Goal: Information Seeking & Learning: Check status

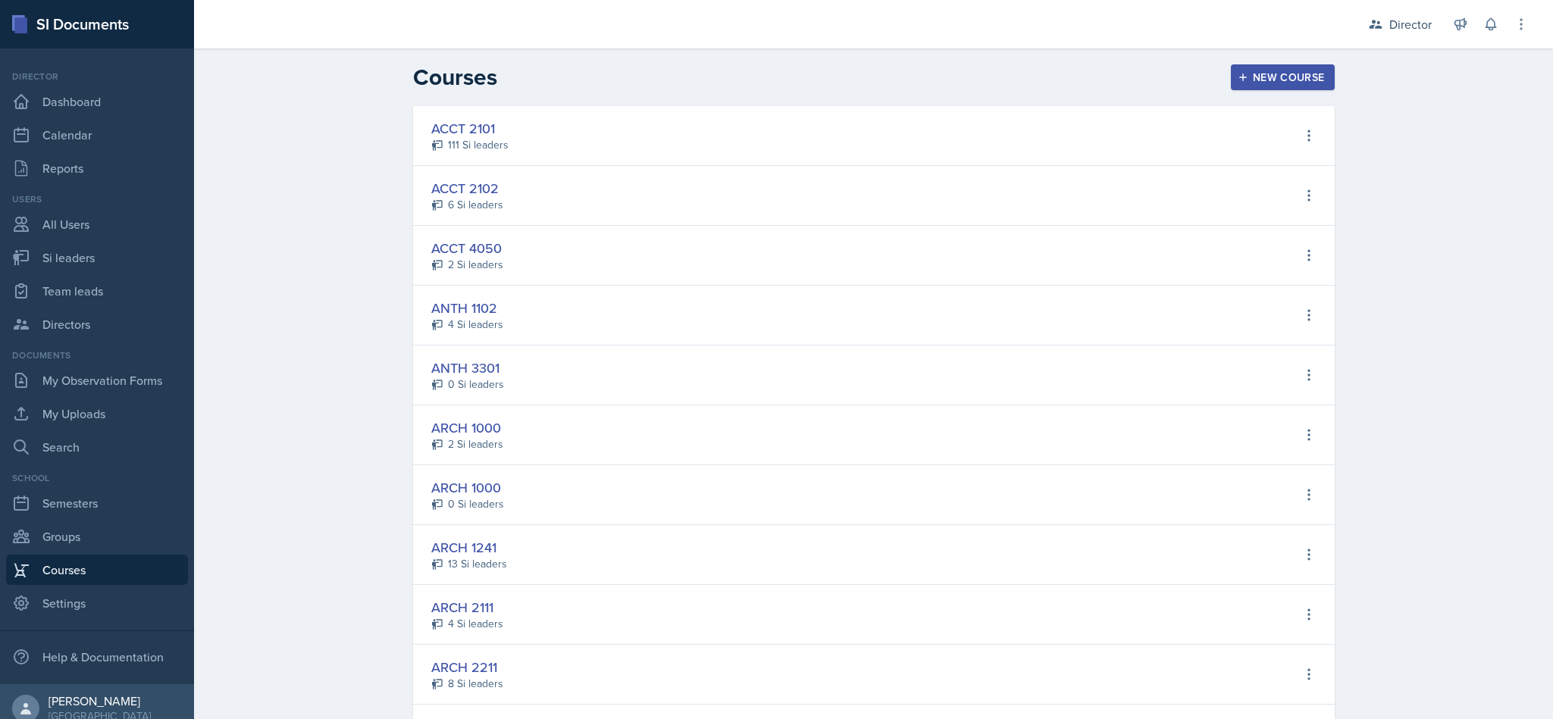
click at [1374, 49] on header "Courses New Course" at bounding box center [873, 78] width 1359 height 58
click at [1404, 27] on div "Director" at bounding box center [1411, 24] width 42 height 18
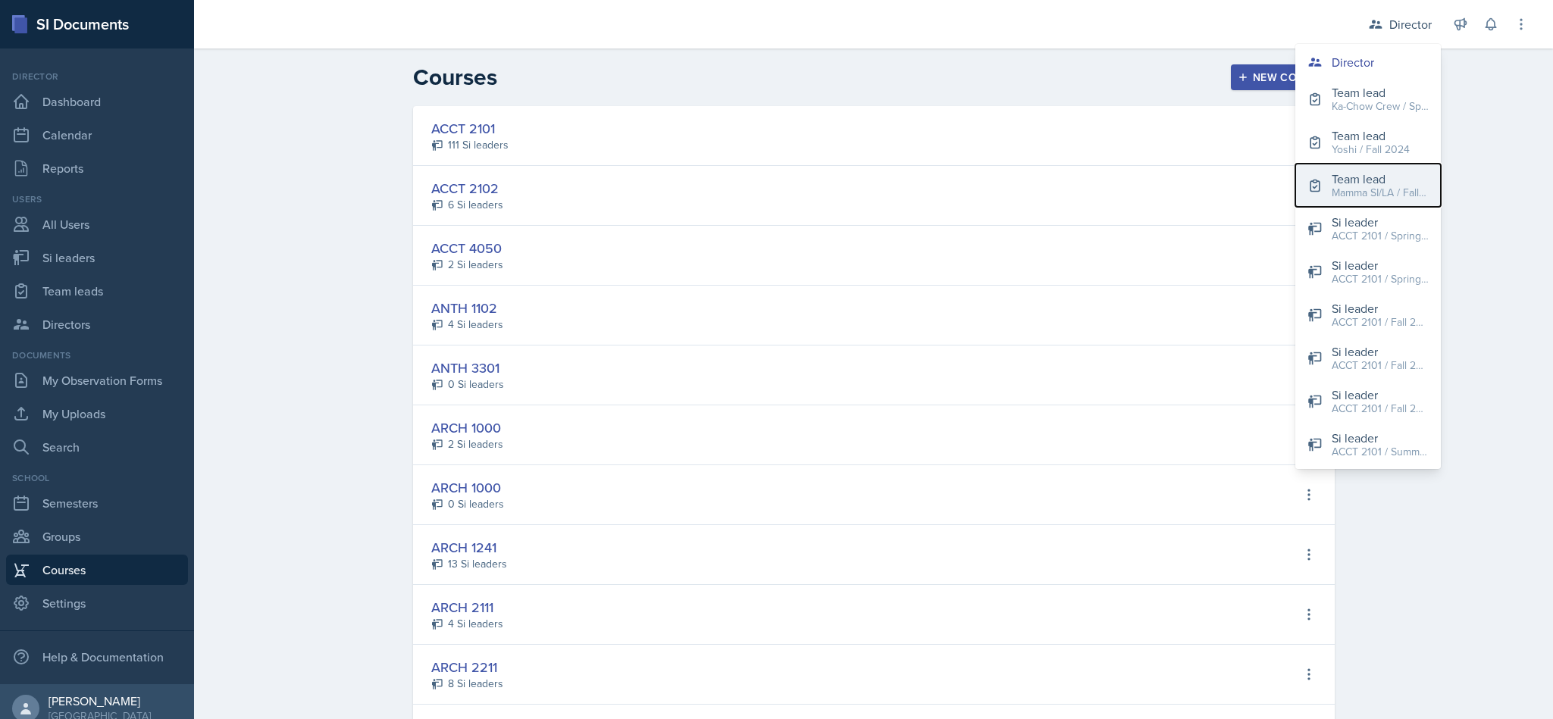
click at [1386, 189] on div "Mamma SI/LA / Fall 2025" at bounding box center [1380, 193] width 97 height 16
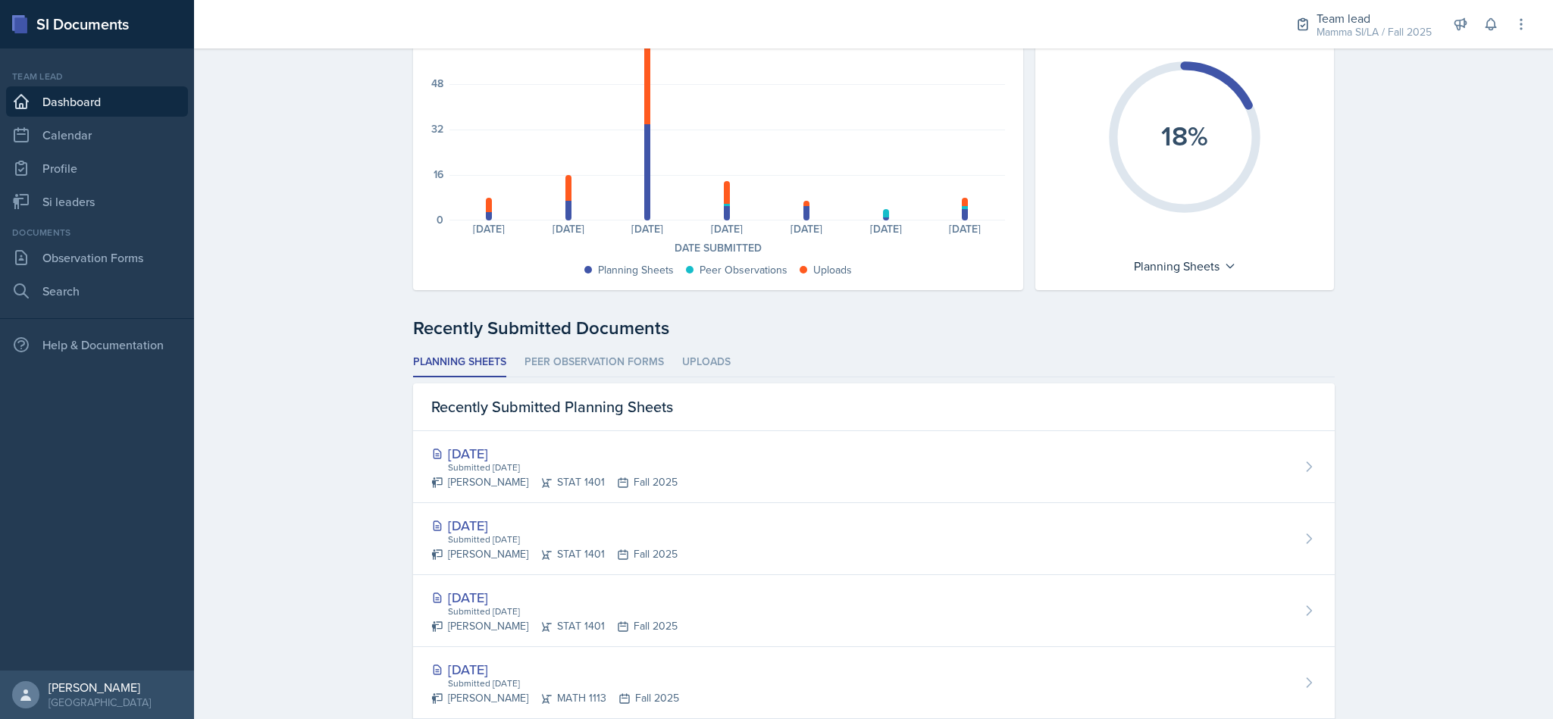
scroll to position [132, 0]
click at [631, 349] on li "Peer Observation Forms" at bounding box center [594, 361] width 139 height 30
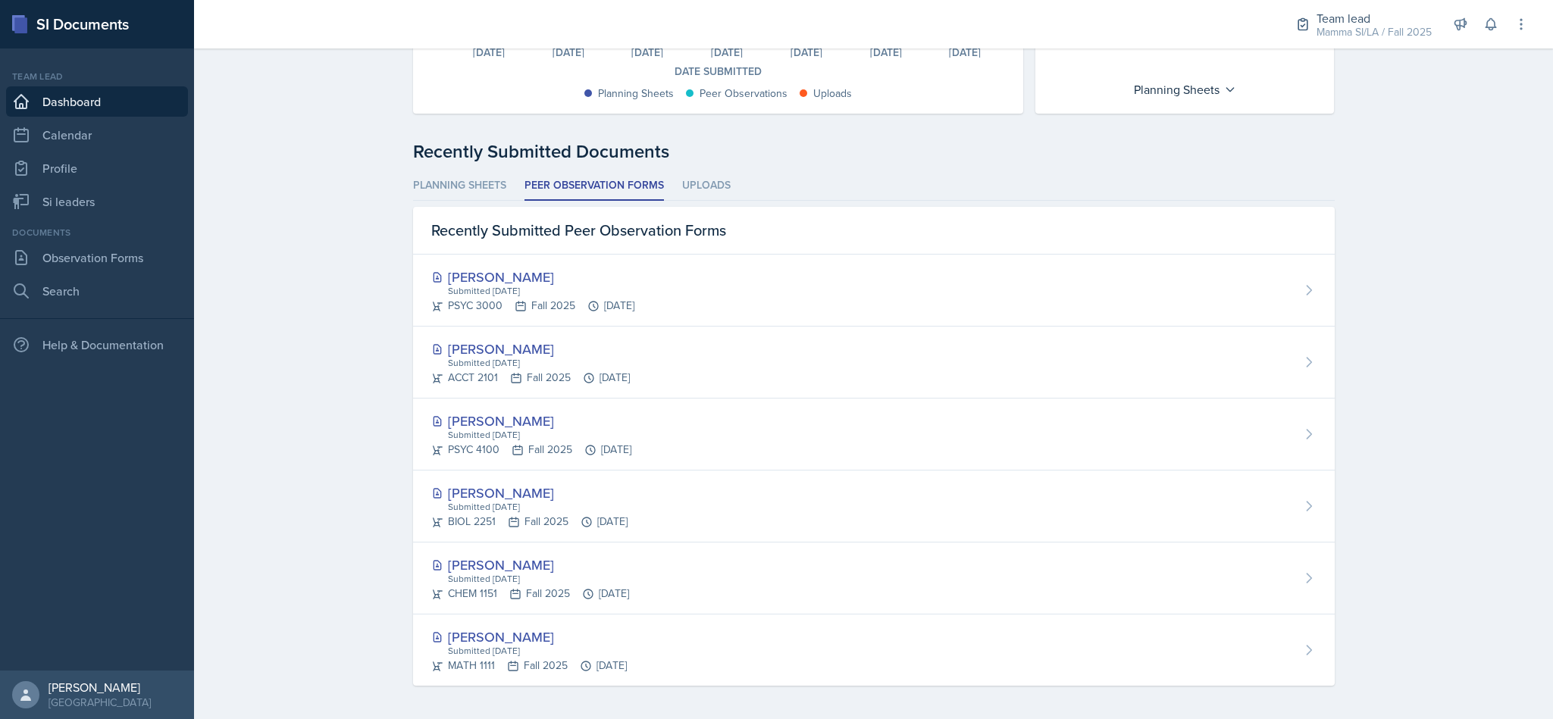
scroll to position [312, 0]
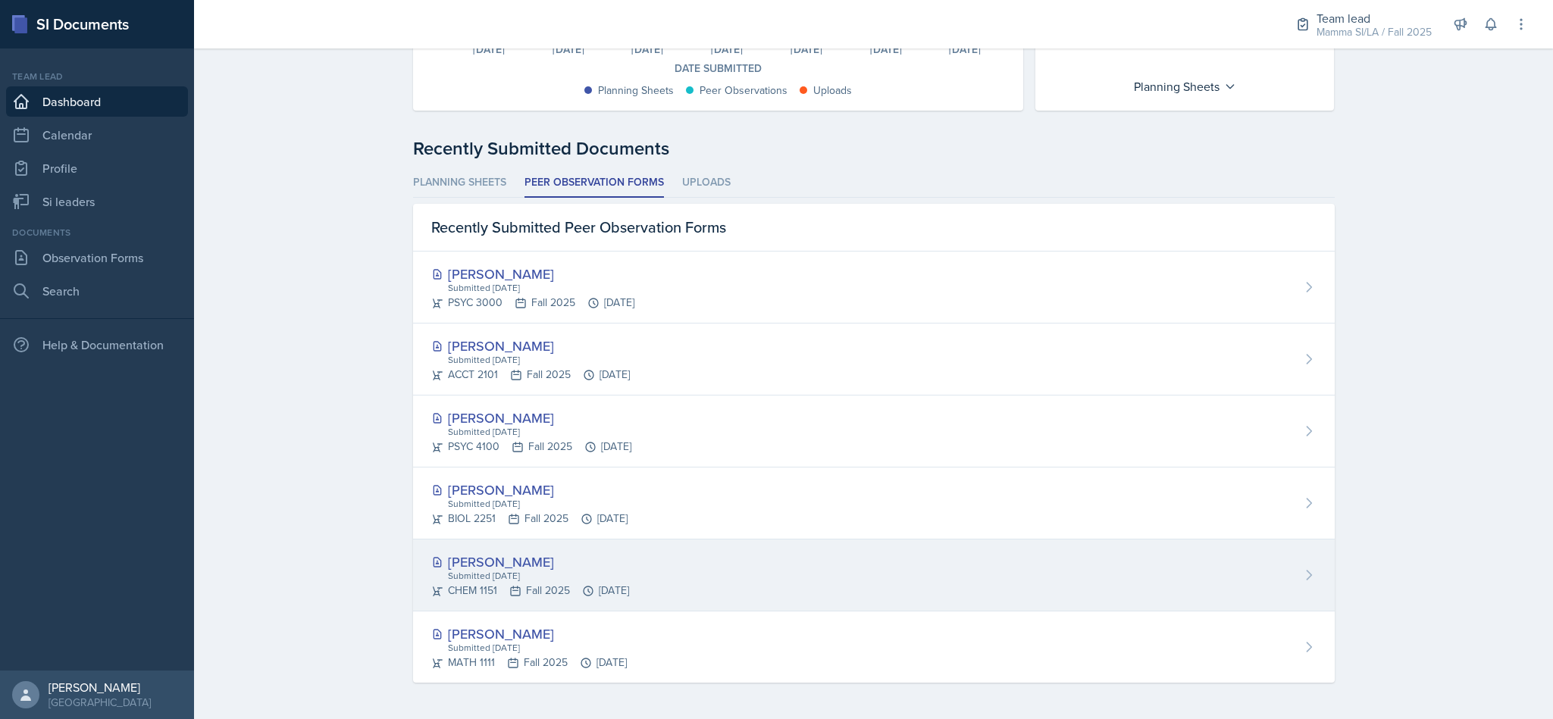
click at [694, 557] on div "[PERSON_NAME] Submitted [DATE] CHEM 1151 Fall 2025 [DATE]" at bounding box center [874, 576] width 922 height 72
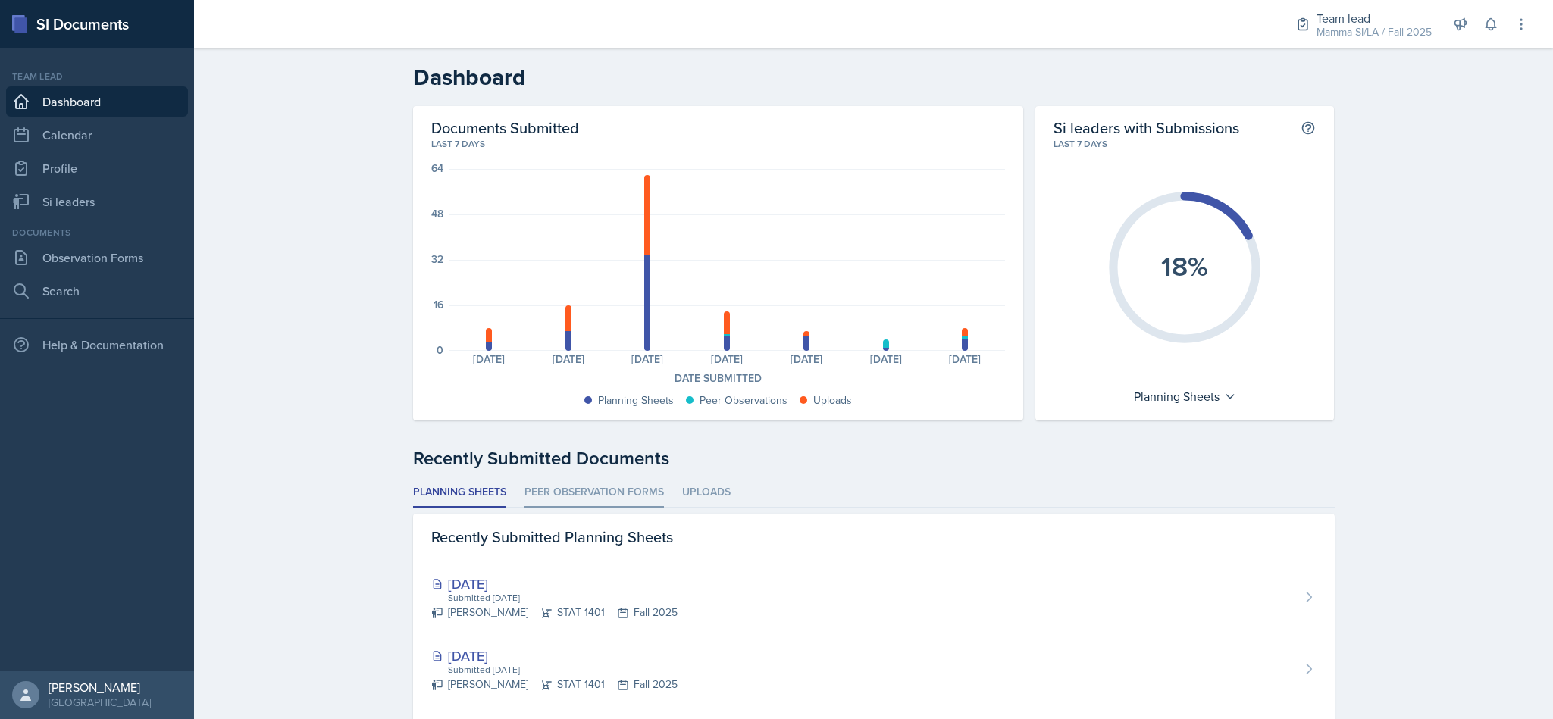
click at [596, 478] on li "Peer Observation Forms" at bounding box center [594, 493] width 139 height 30
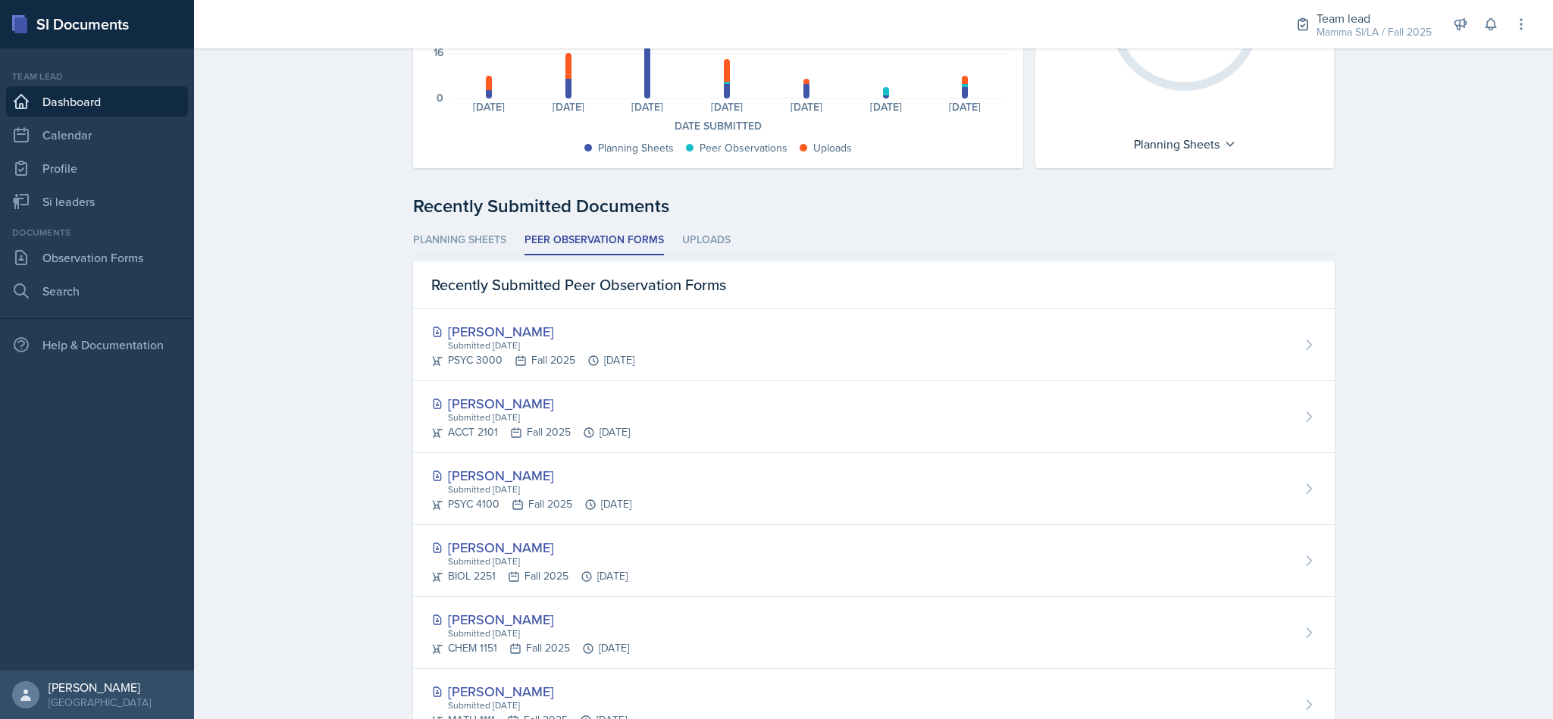
scroll to position [262, 0]
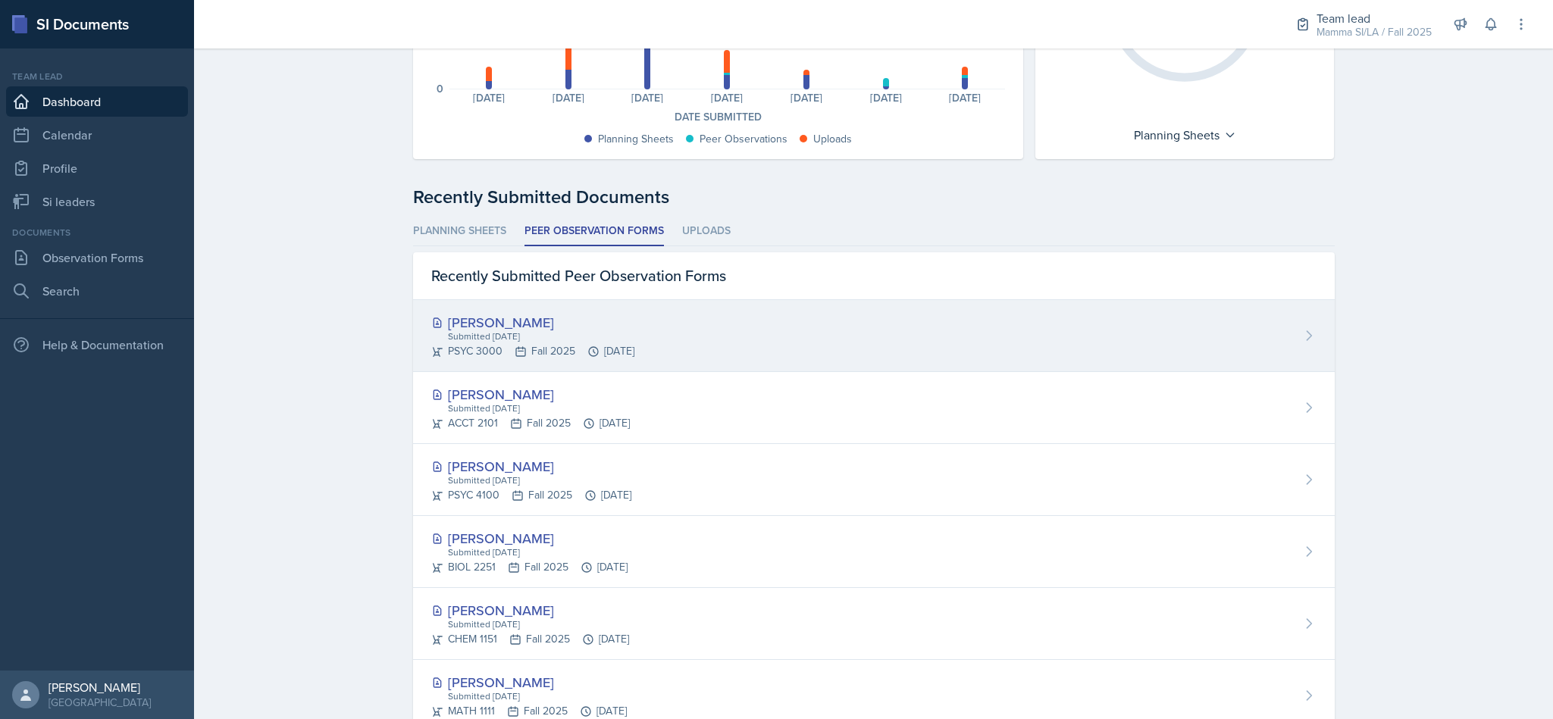
click at [938, 339] on div "[PERSON_NAME] Submitted [DATE] PSYC 3000 Fall 2025 [DATE]" at bounding box center [874, 336] width 922 height 72
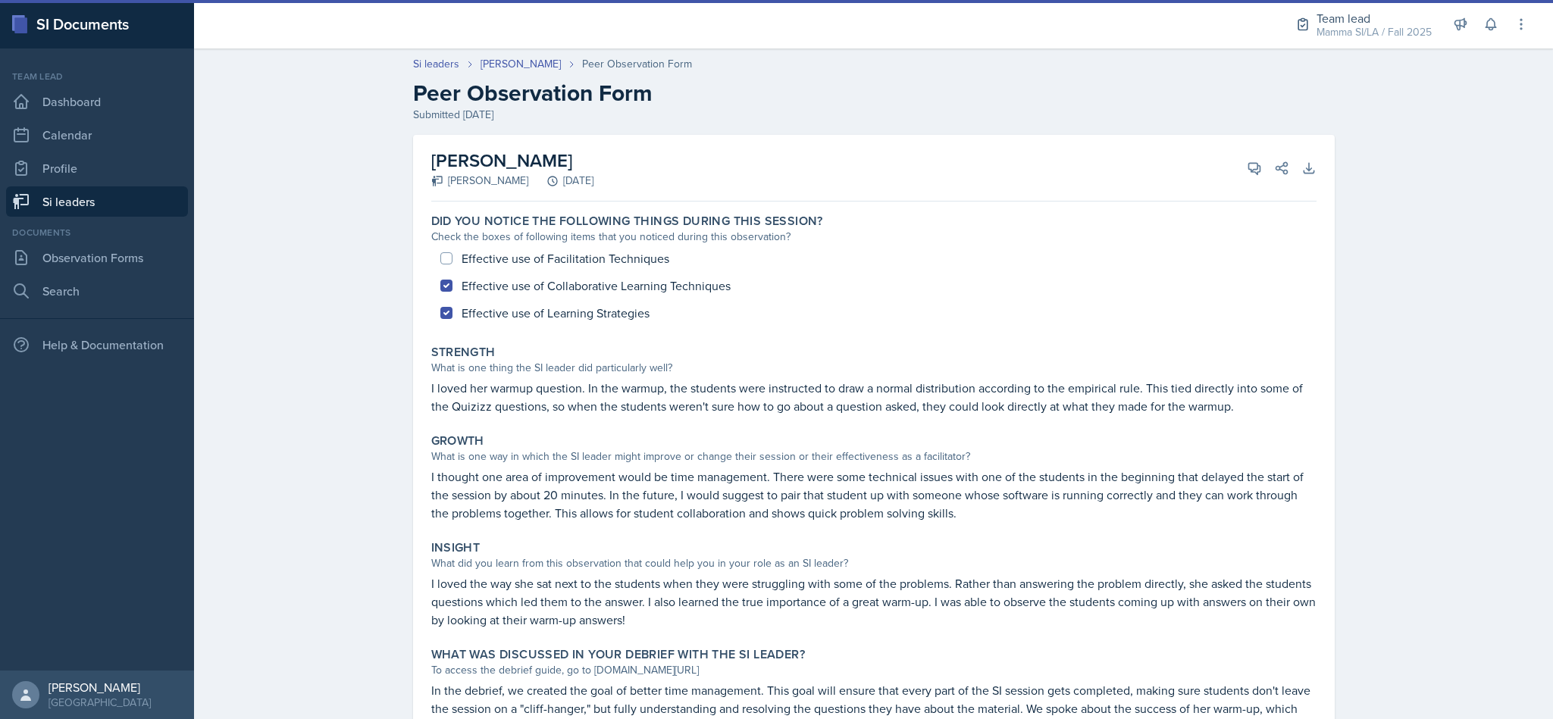
scroll to position [96, 0]
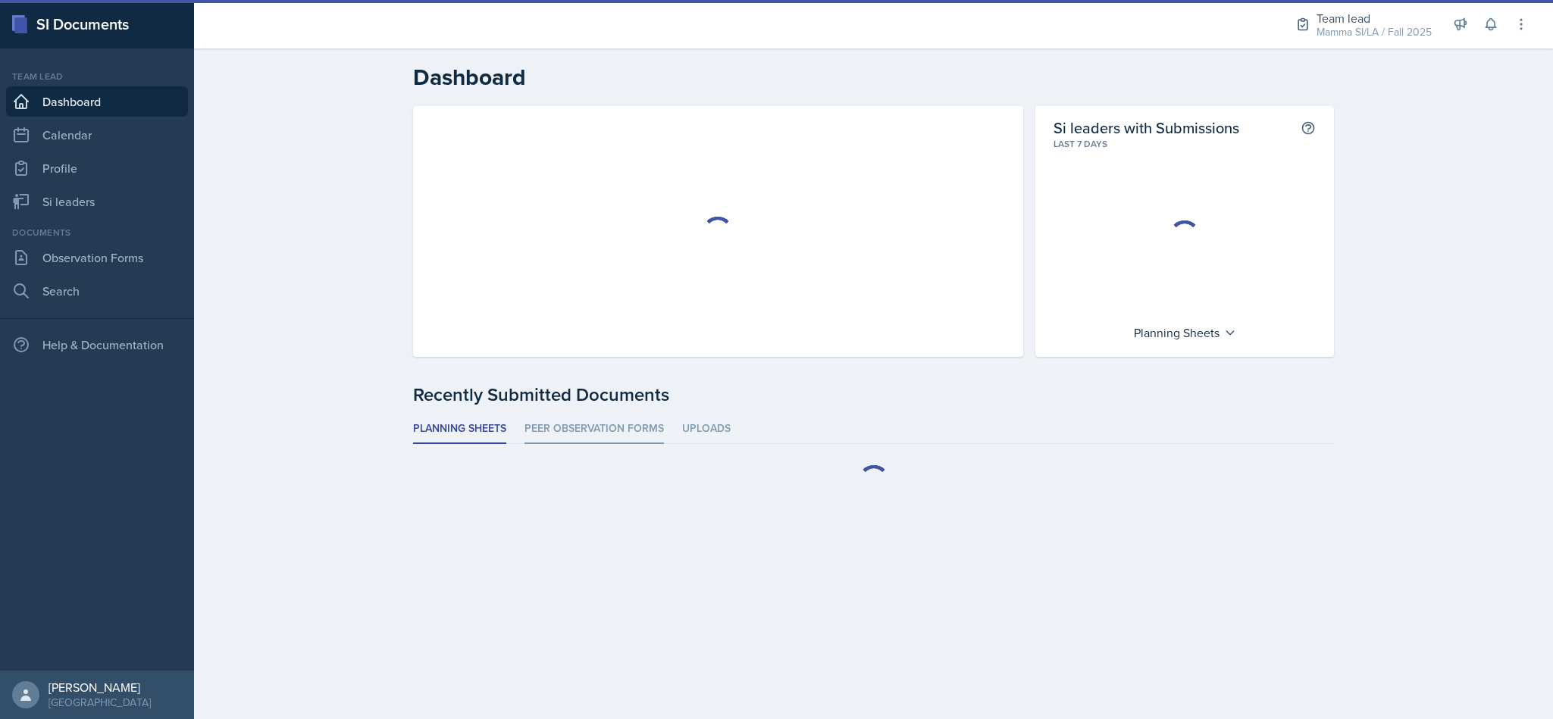
click at [613, 419] on li "Peer Observation Forms" at bounding box center [594, 430] width 139 height 30
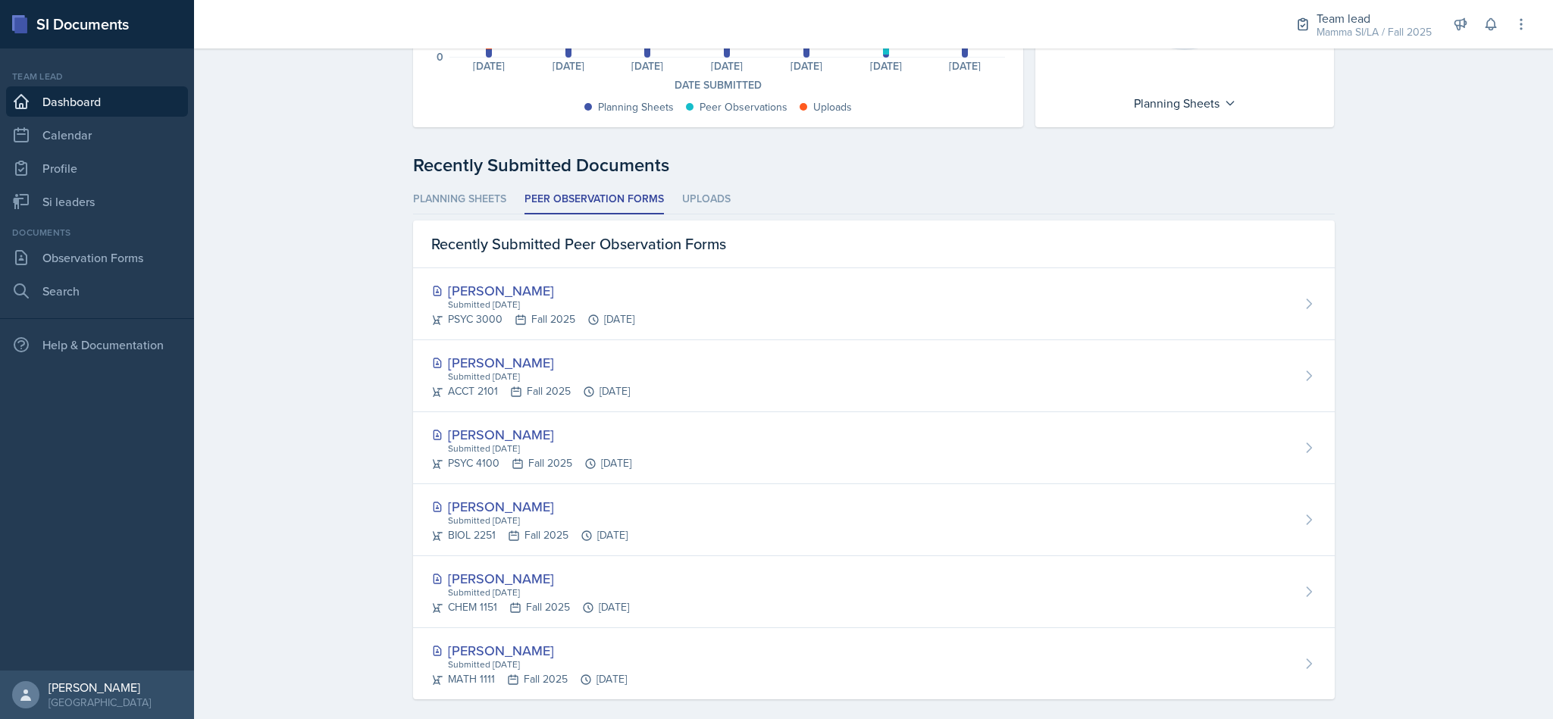
scroll to position [312, 0]
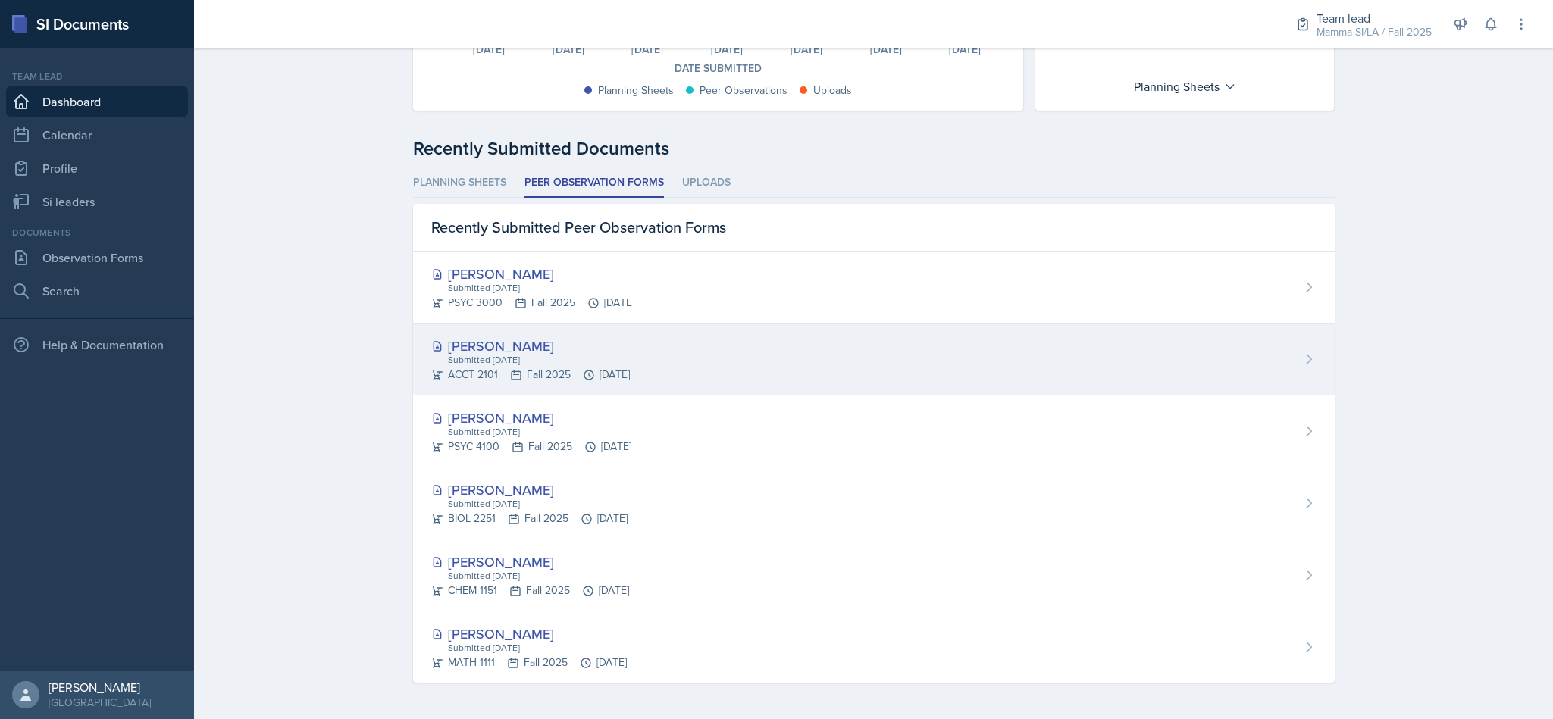
click at [821, 373] on div "[PERSON_NAME] Submitted [DATE] ACCT 2101 Fall 2025 [DATE]" at bounding box center [874, 360] width 922 height 72
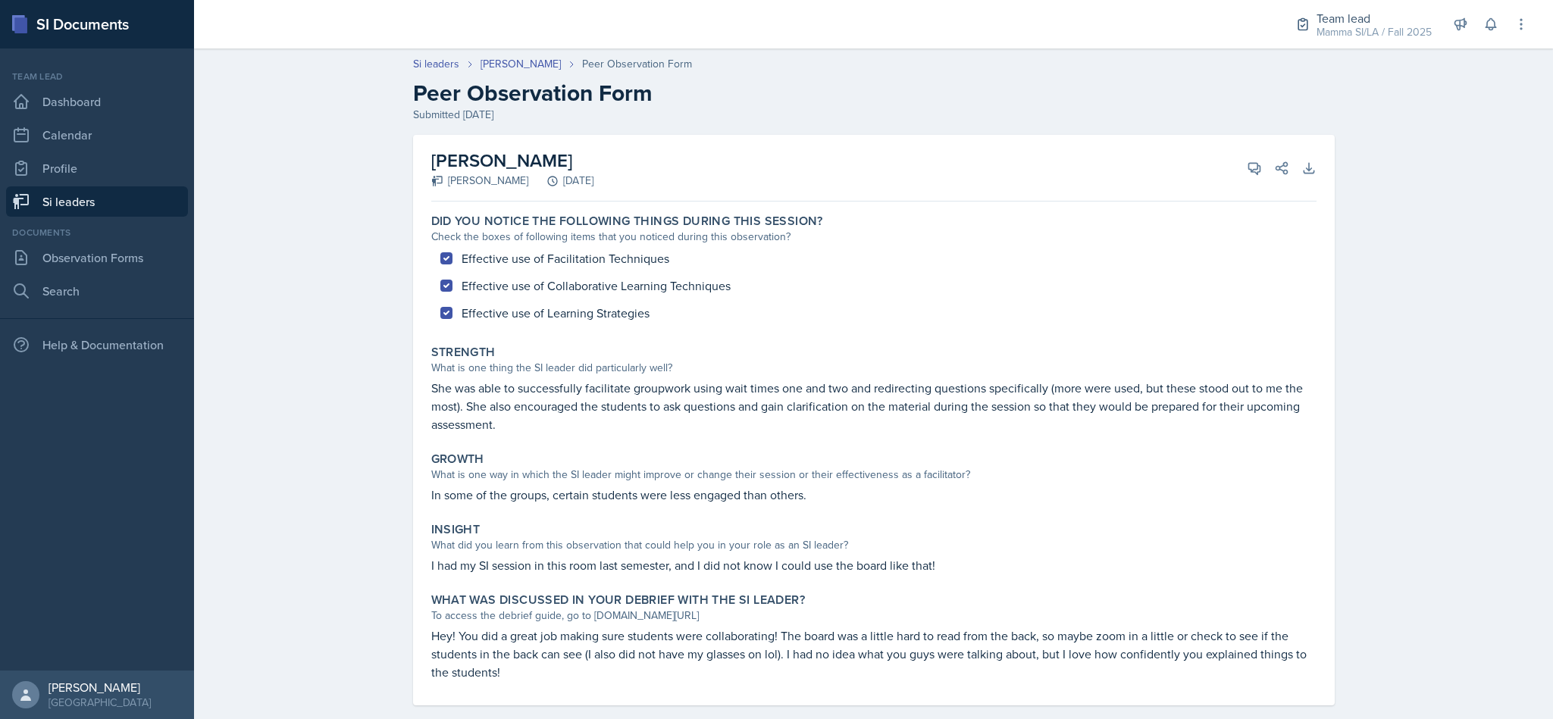
scroll to position [23, 0]
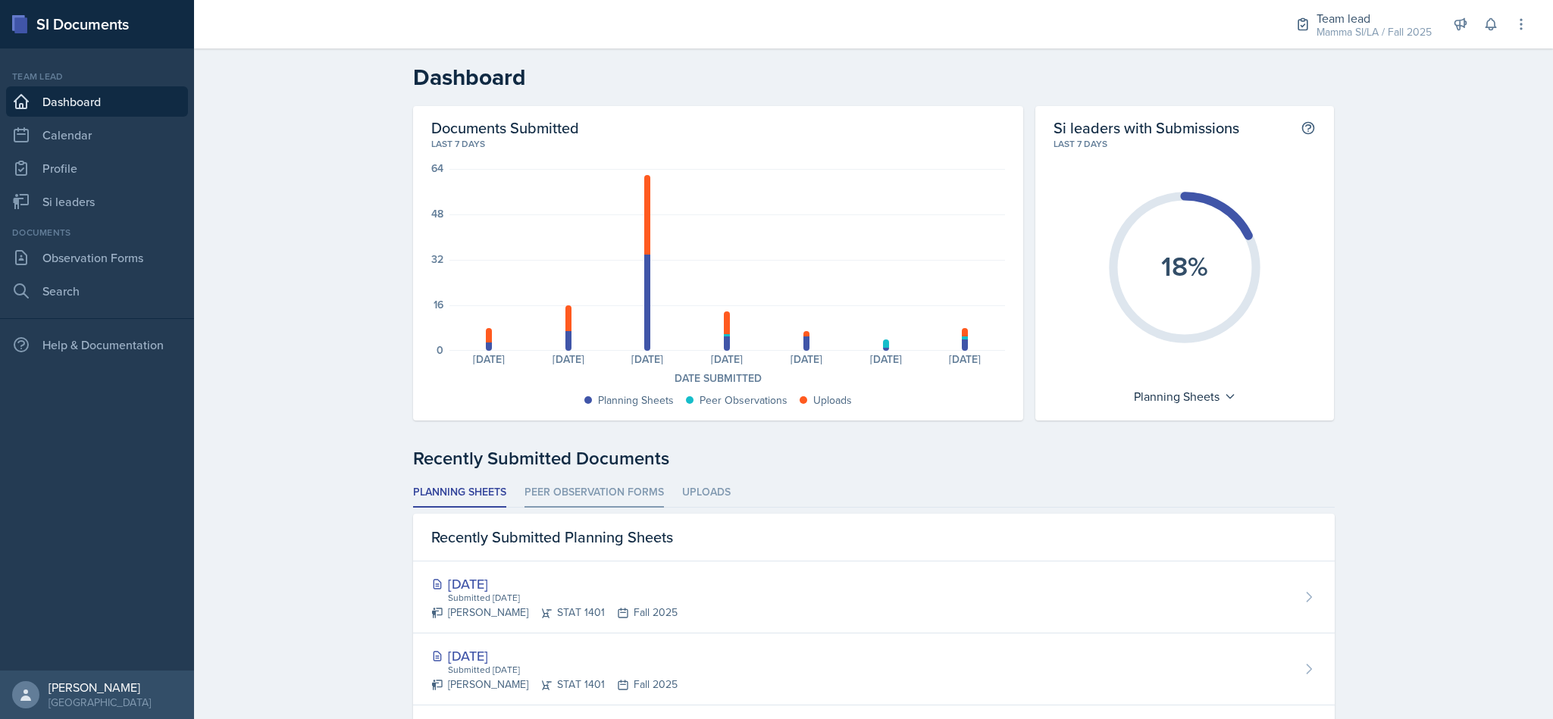
click at [599, 507] on li "Peer Observation Forms" at bounding box center [594, 493] width 139 height 30
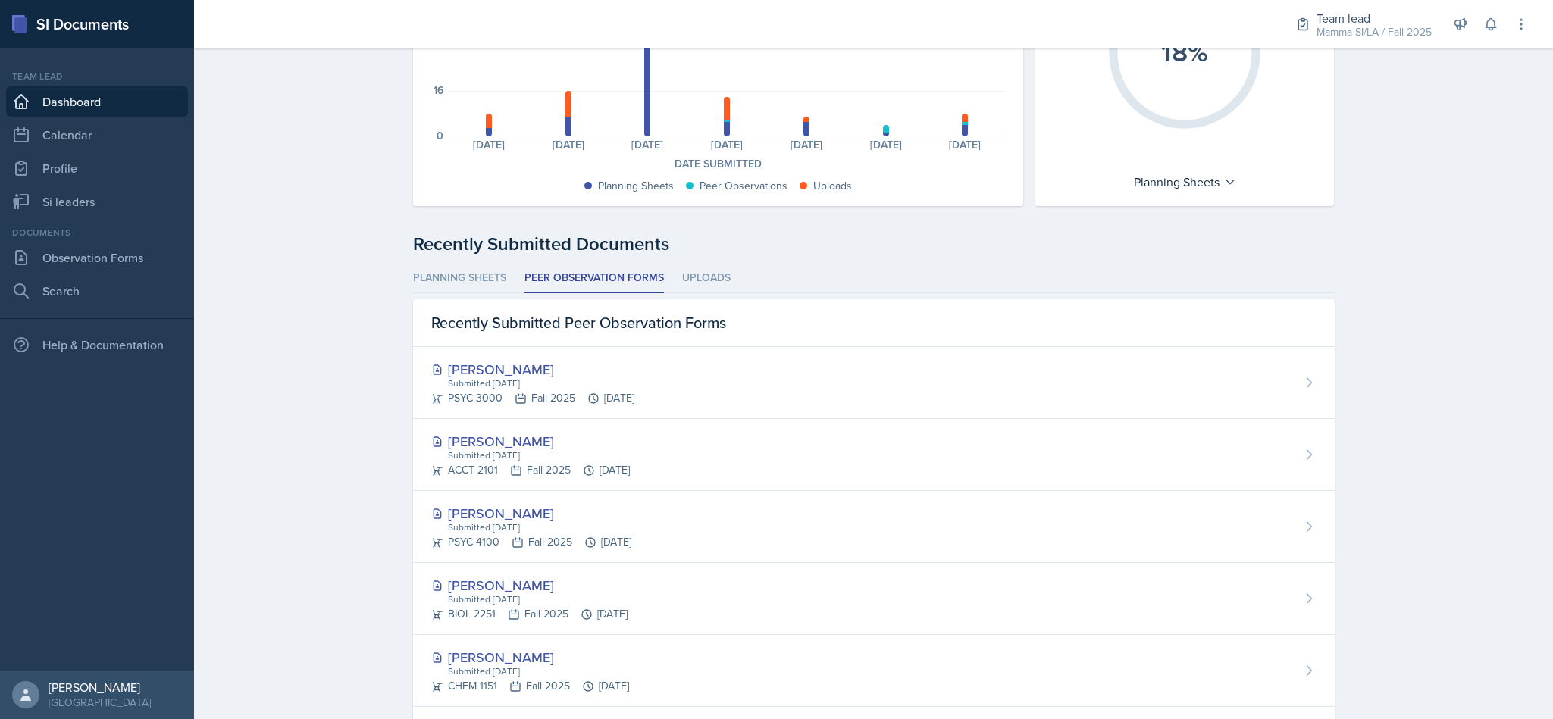
scroll to position [287, 0]
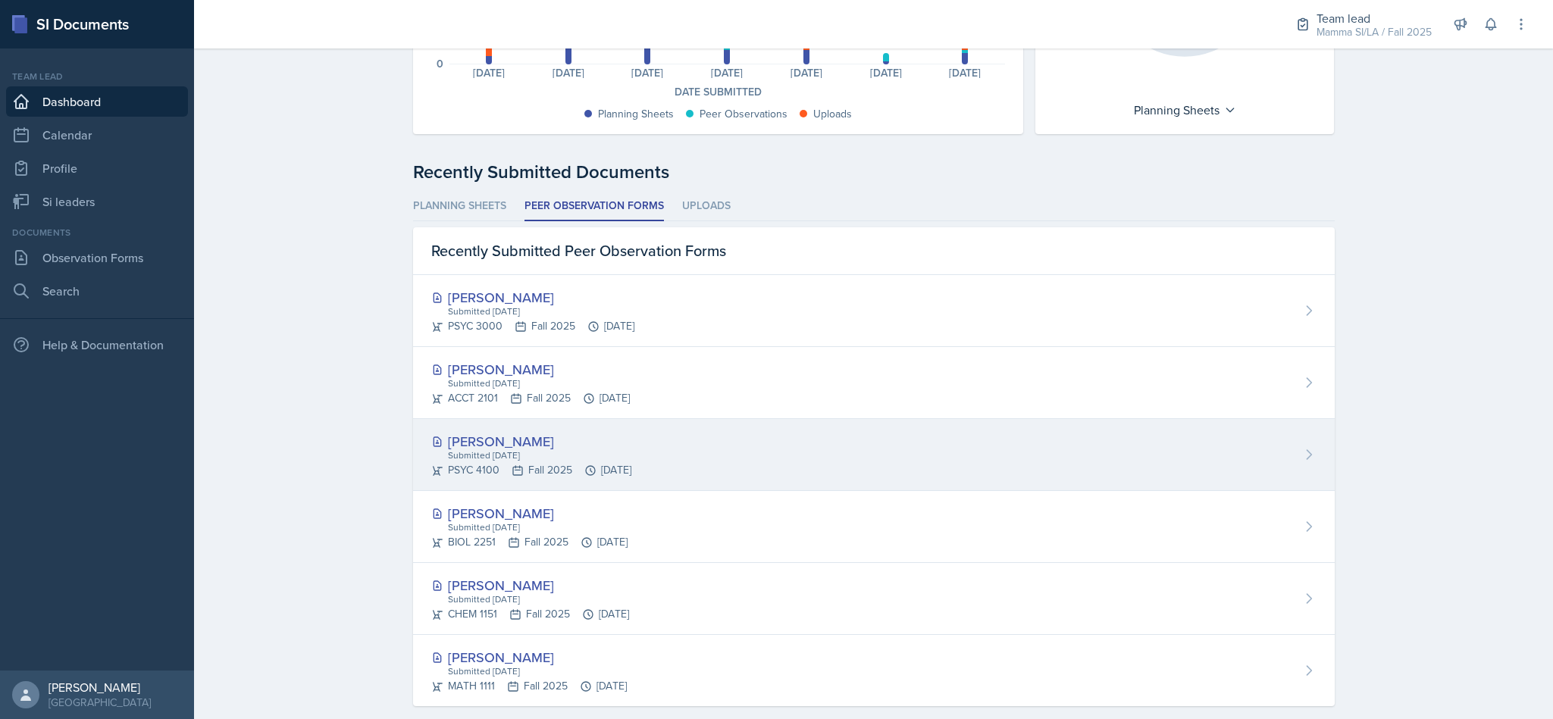
click at [729, 480] on div "[PERSON_NAME] Submitted [DATE] PSYC 4100 Fall 2025 [DATE]" at bounding box center [874, 455] width 922 height 72
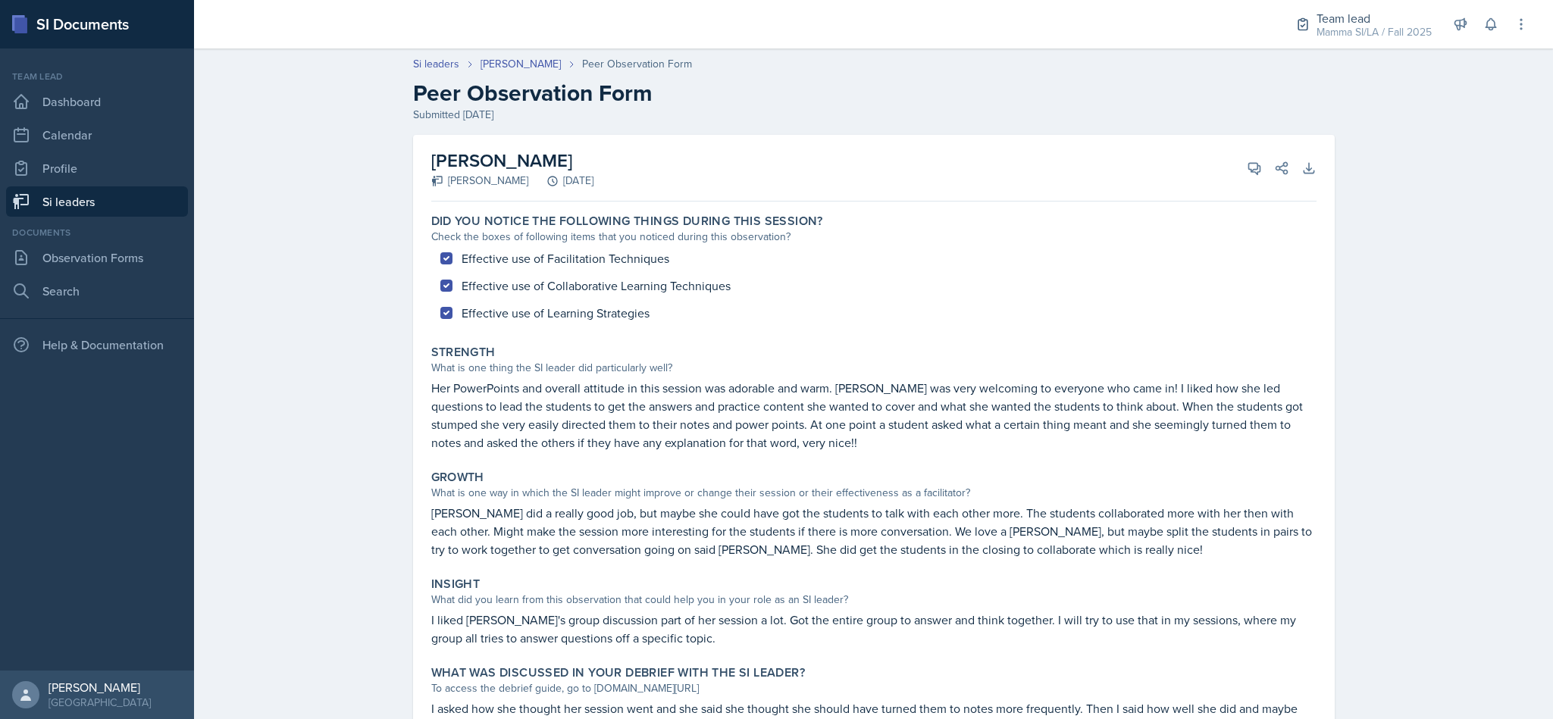
scroll to position [96, 0]
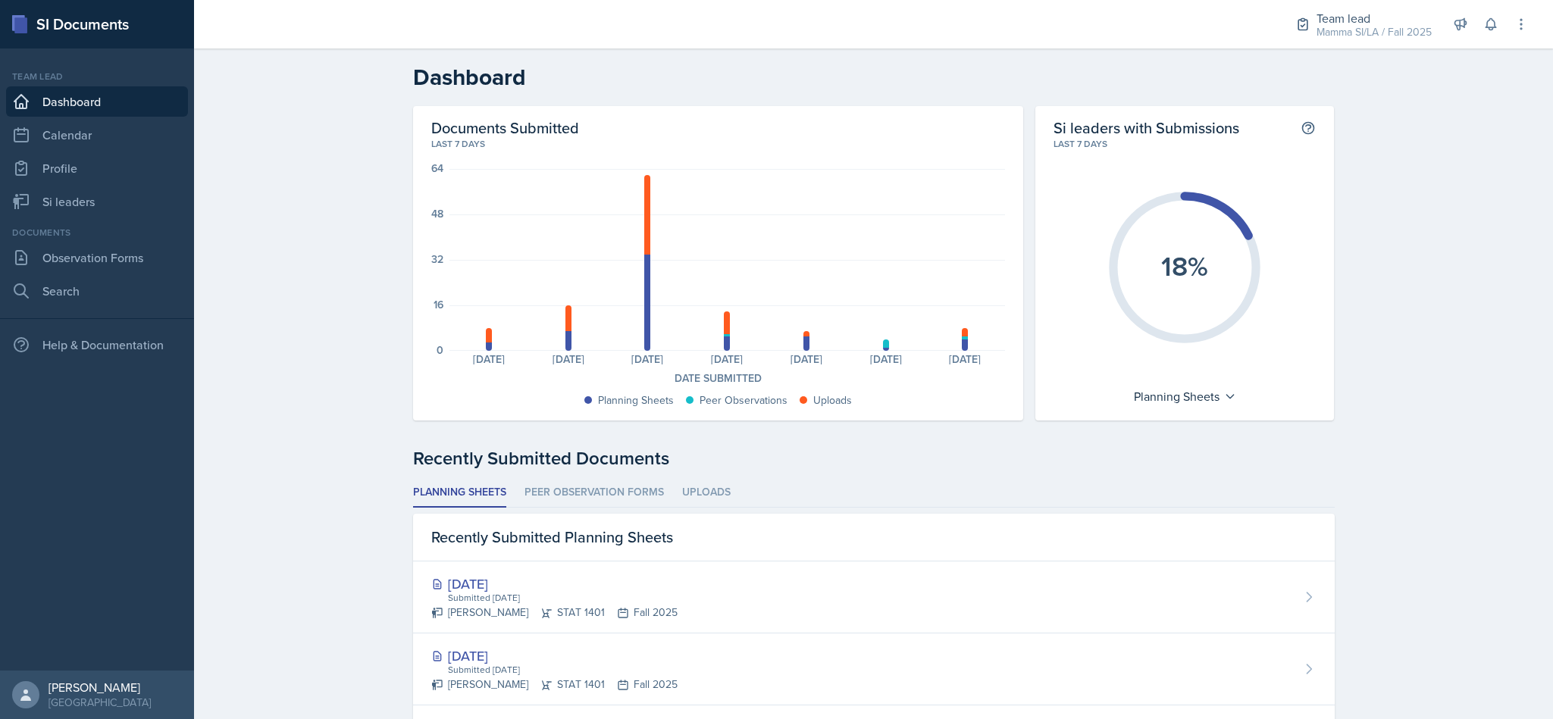
click at [578, 483] on li "Peer Observation Forms" at bounding box center [594, 493] width 139 height 30
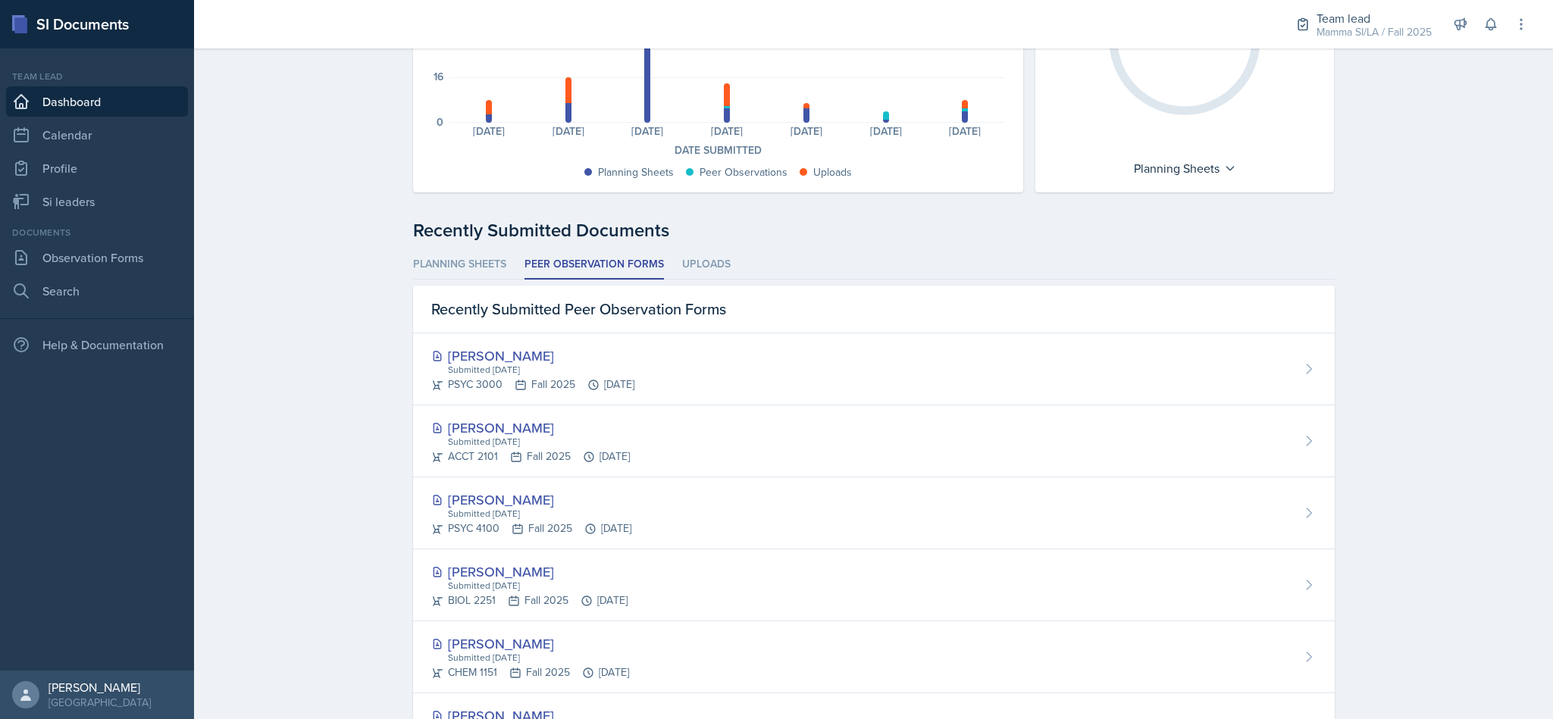
scroll to position [246, 0]
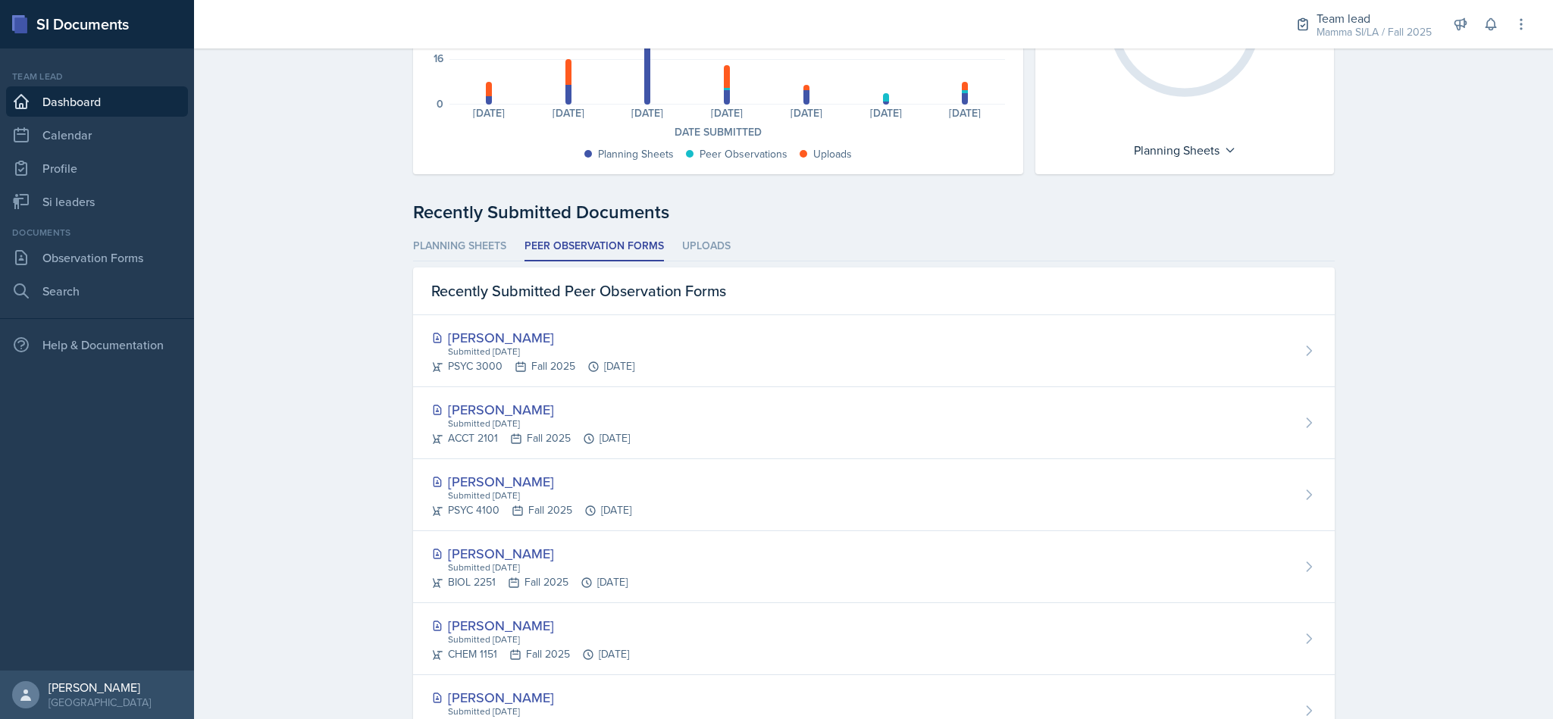
click at [985, 357] on div "[PERSON_NAME] Submitted [DATE] PSYC 3000 Fall 2025 [DATE]" at bounding box center [874, 351] width 922 height 72
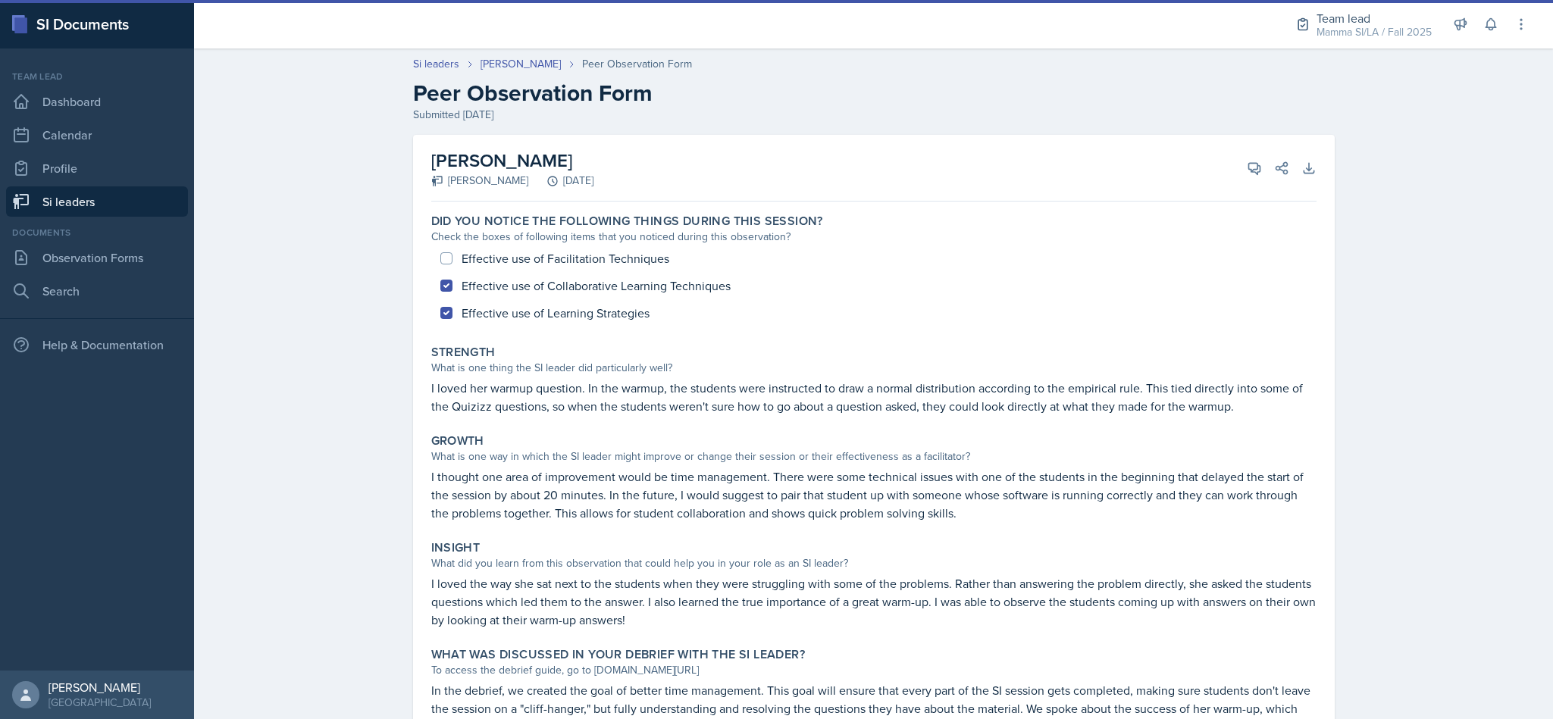
scroll to position [96, 0]
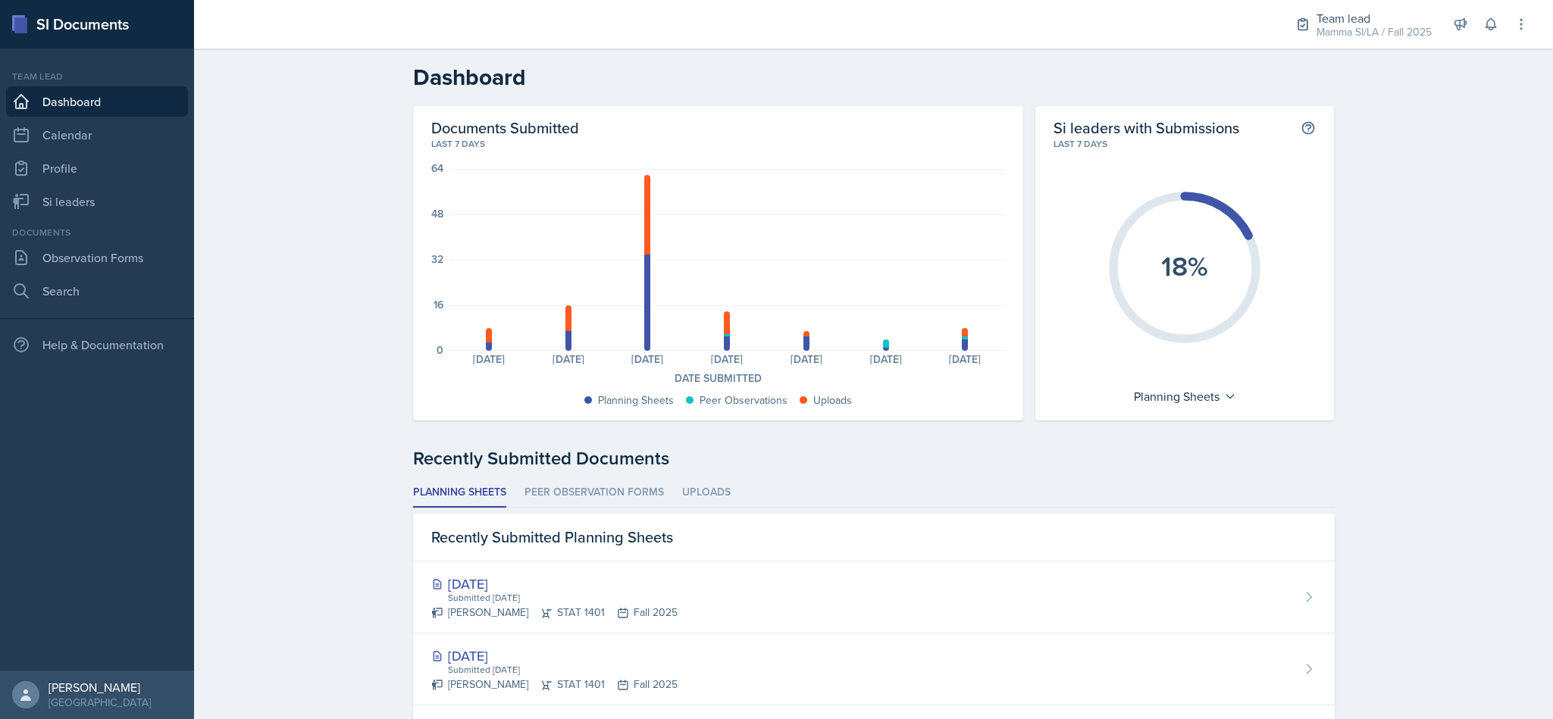
click at [617, 485] on li "Peer Observation Forms" at bounding box center [594, 493] width 139 height 30
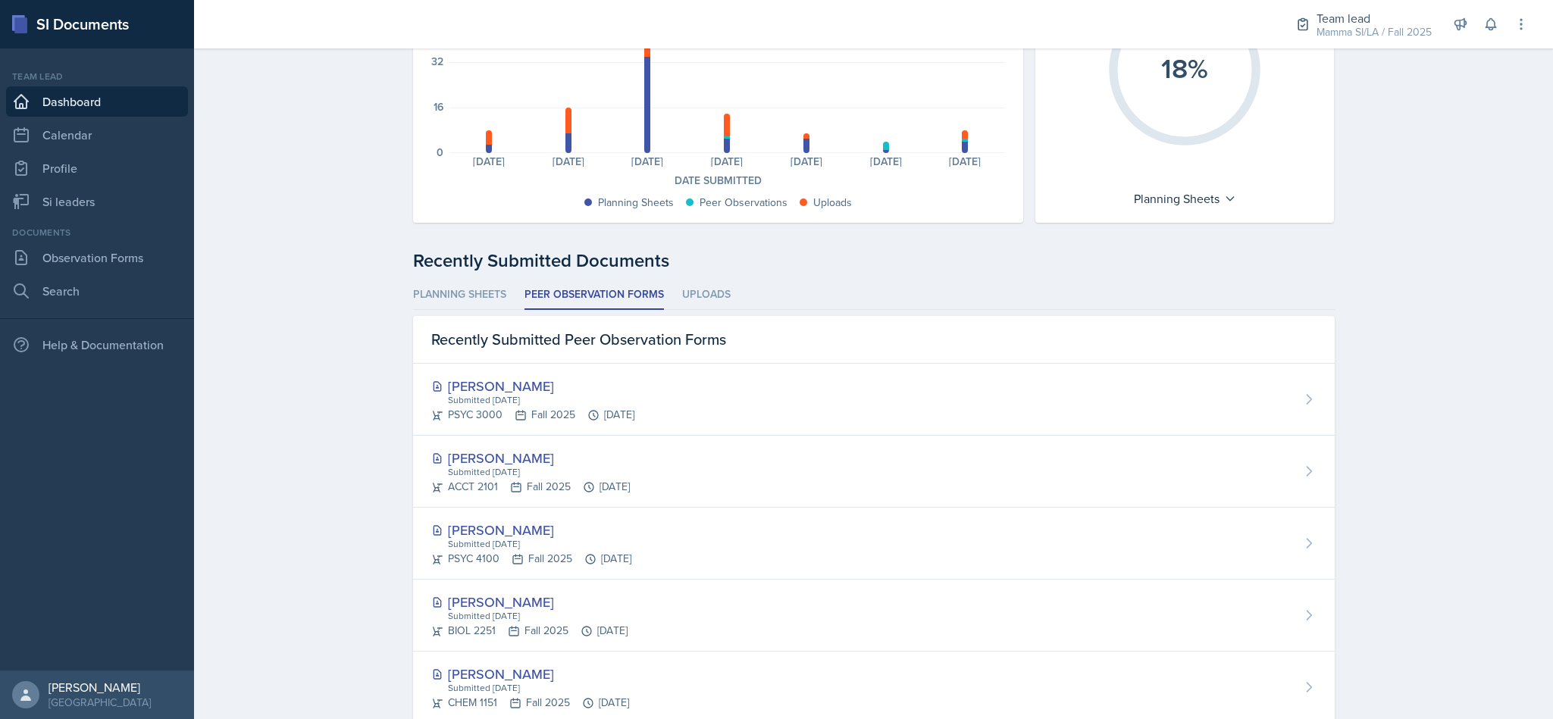
scroll to position [287, 0]
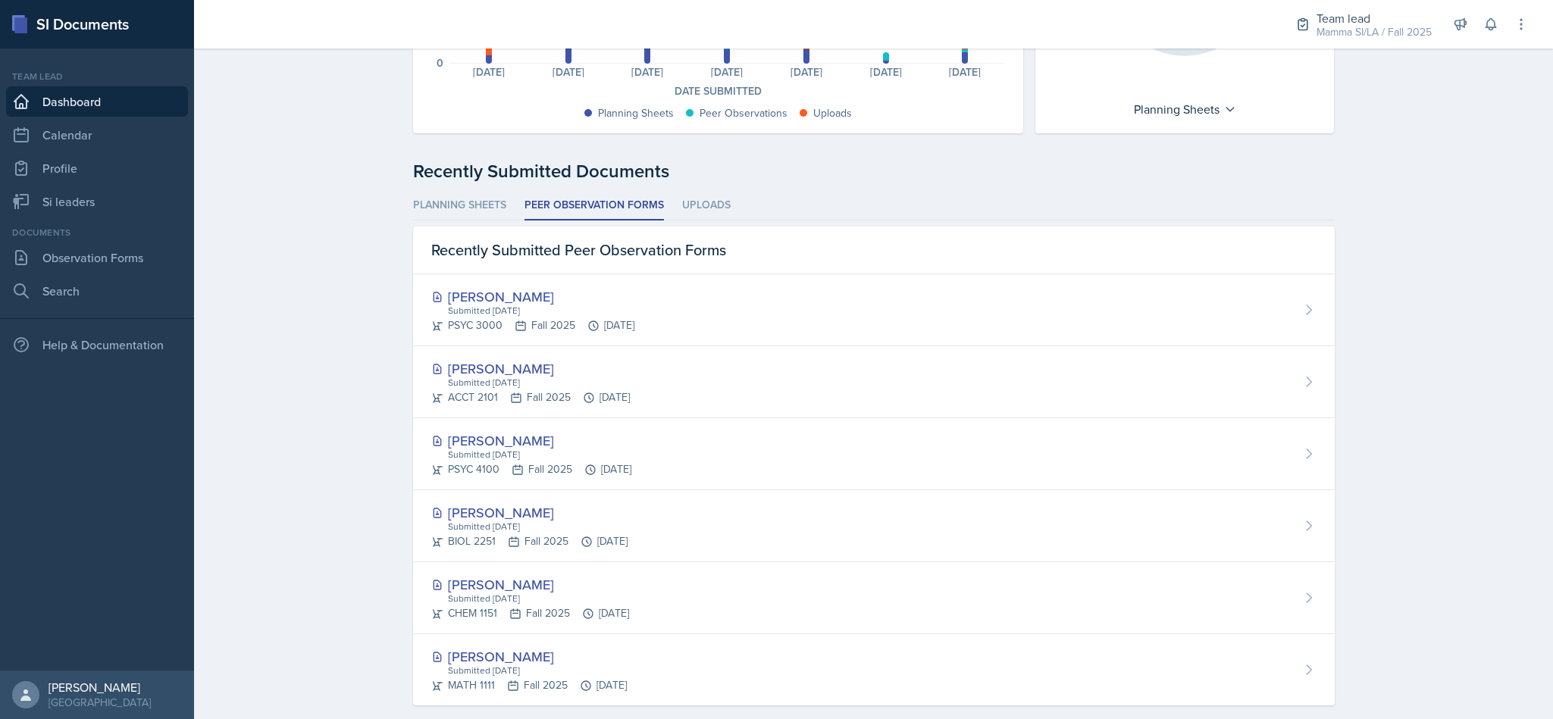
click at [826, 412] on div "[PERSON_NAME] Submitted [DATE] ACCT 2101 Fall 2025 [DATE]" at bounding box center [874, 382] width 922 height 72
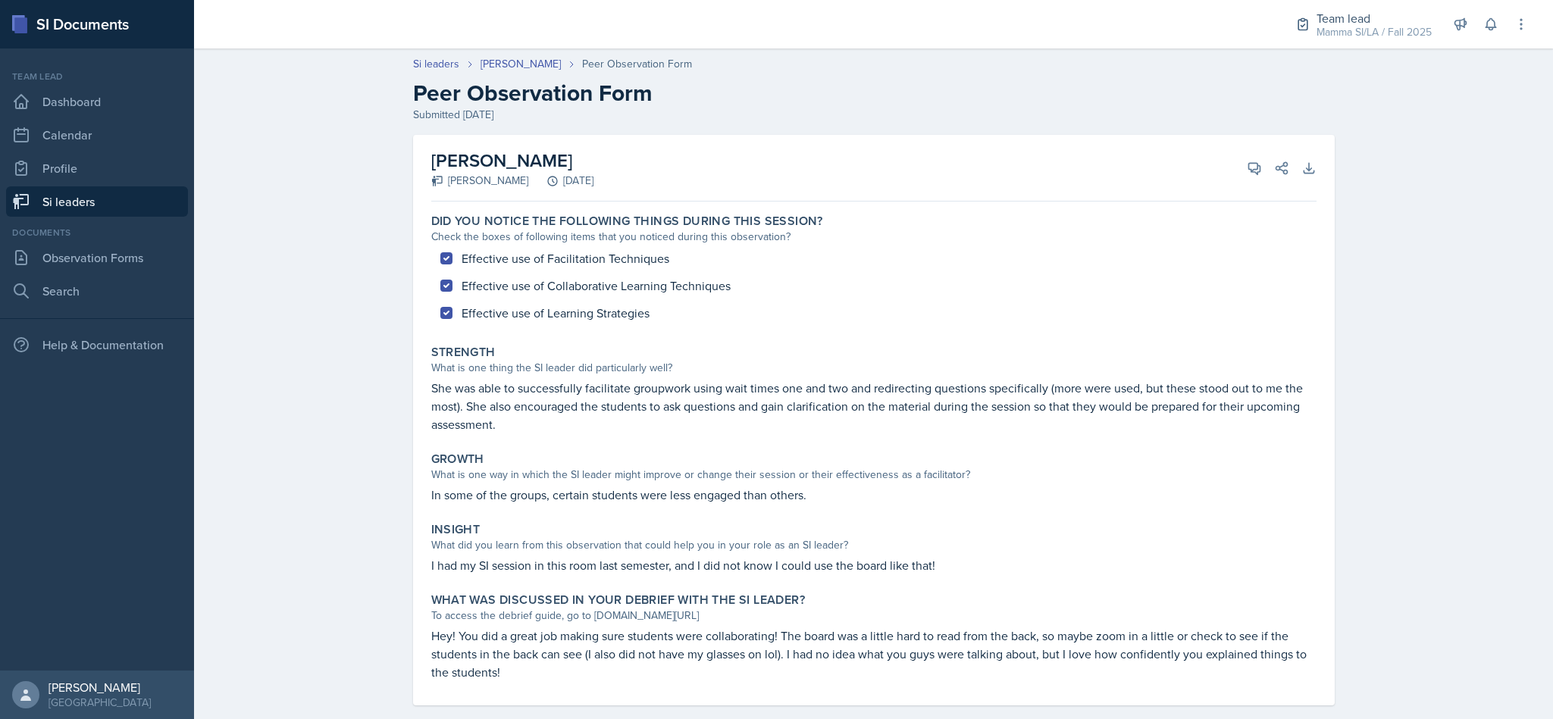
scroll to position [23, 0]
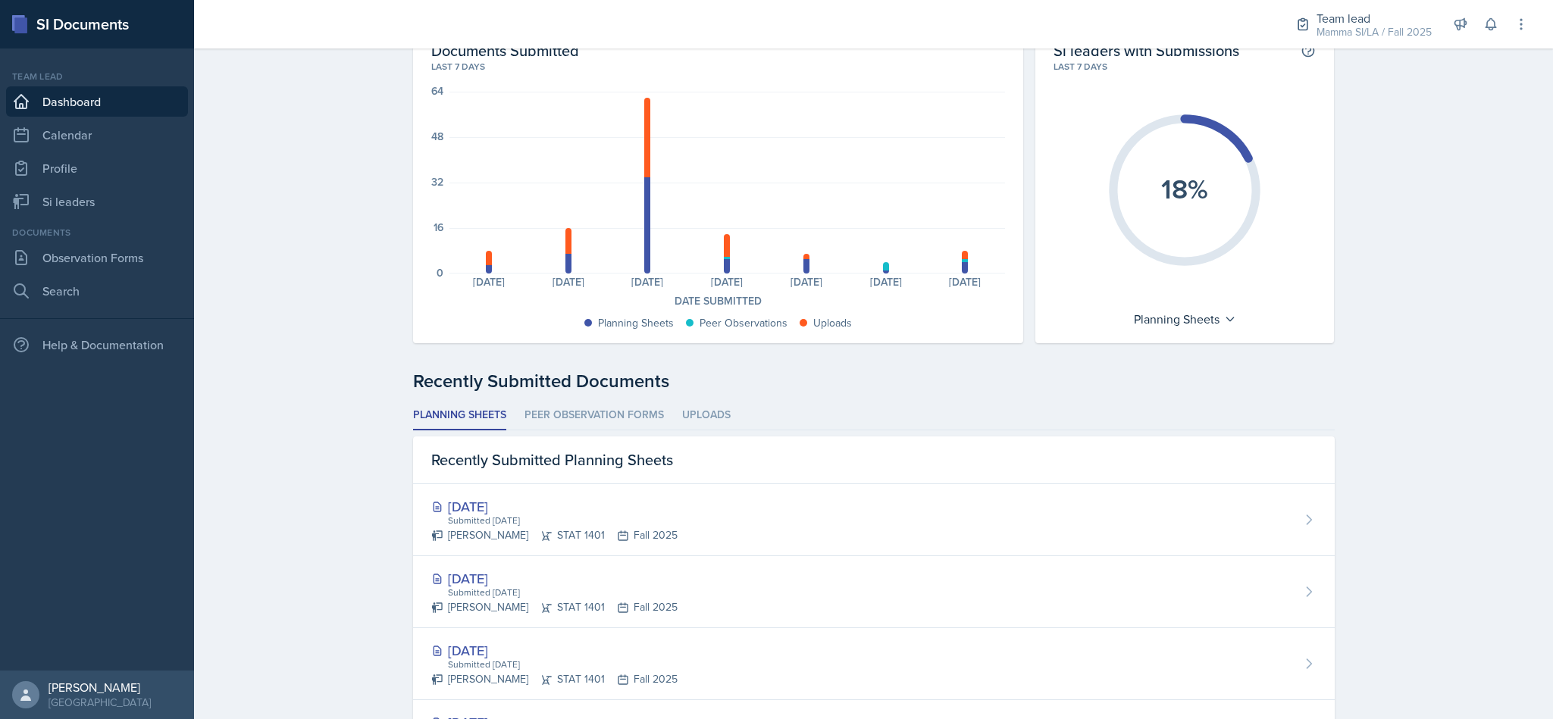
scroll to position [93, 0]
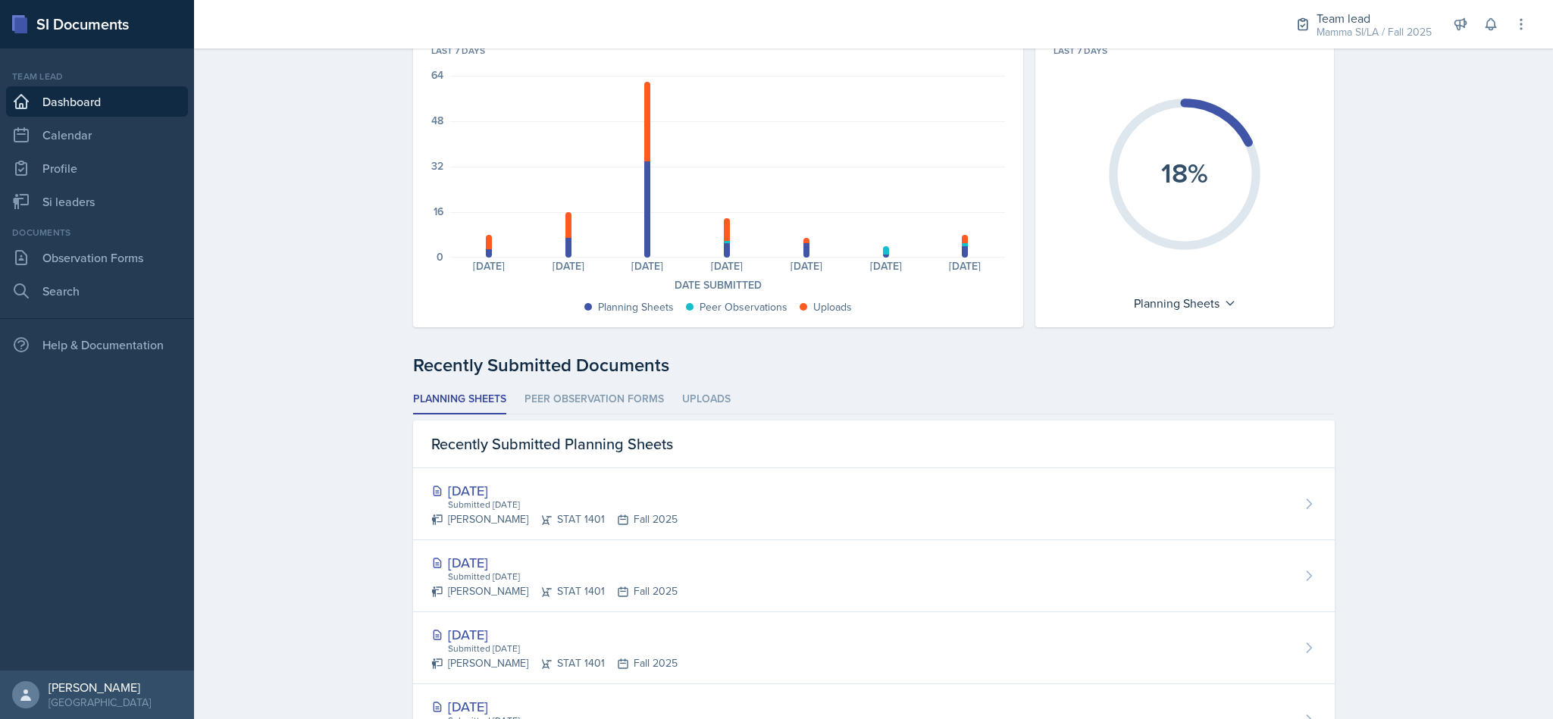
click at [617, 390] on li "Peer Observation Forms" at bounding box center [594, 400] width 139 height 30
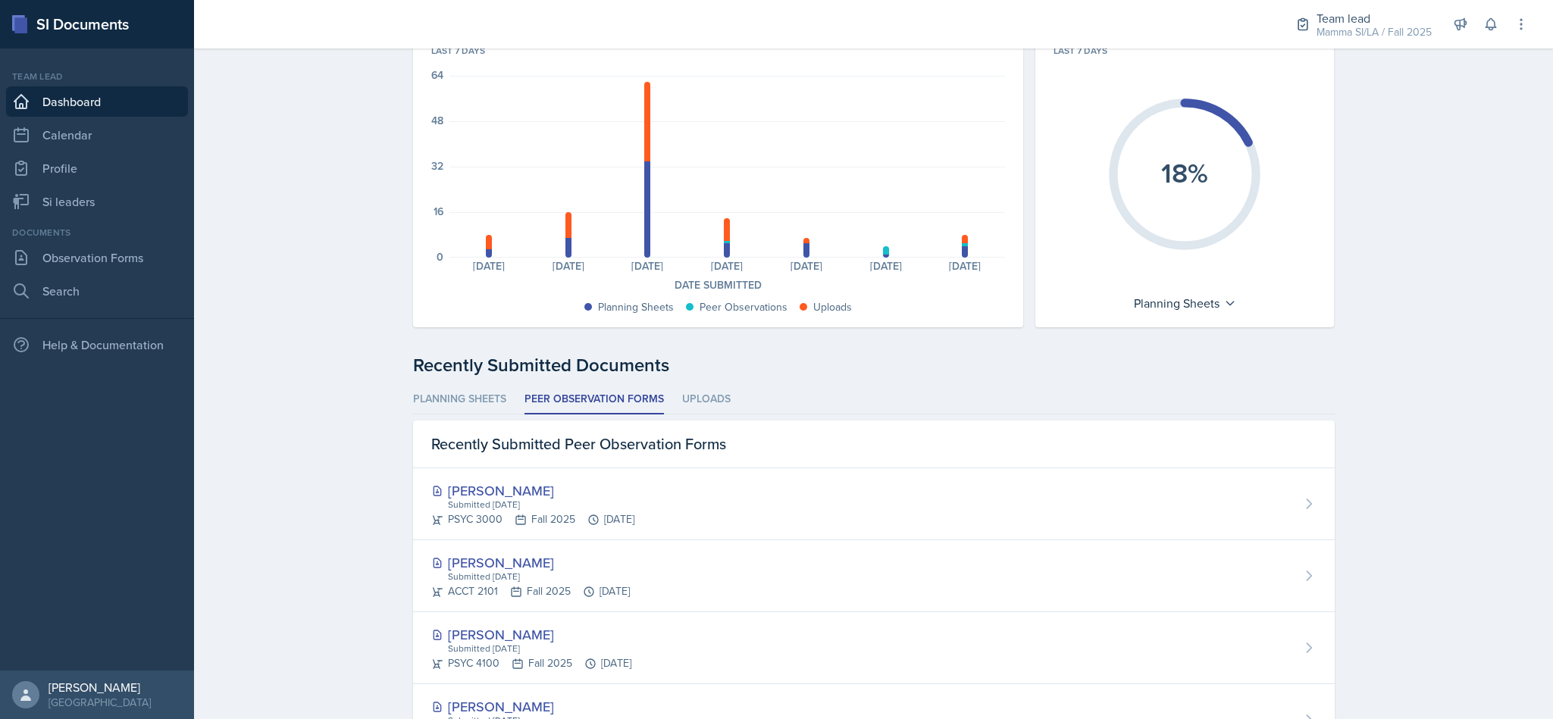
scroll to position [312, 0]
